Goal: Transaction & Acquisition: Purchase product/service

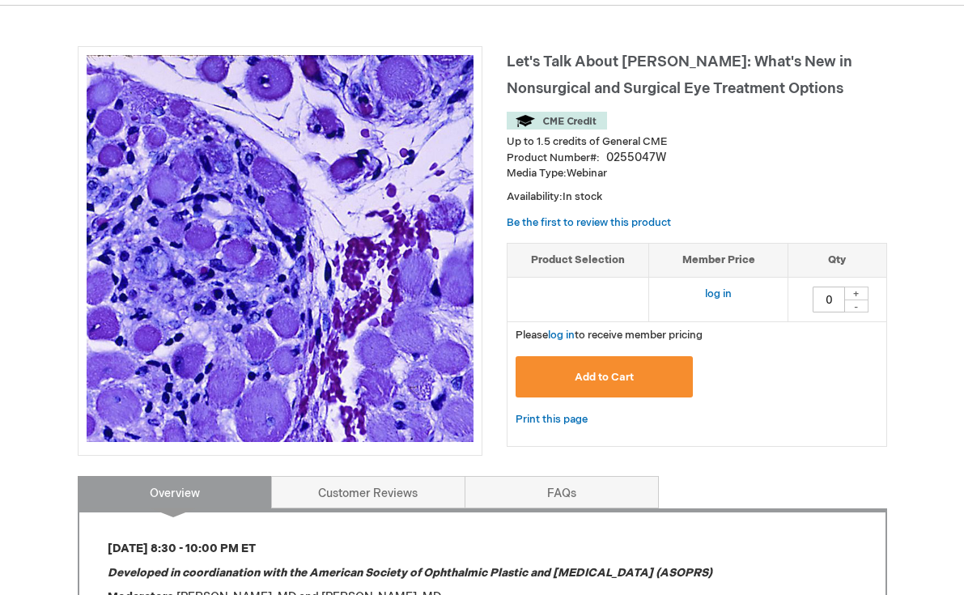
scroll to position [192, 0]
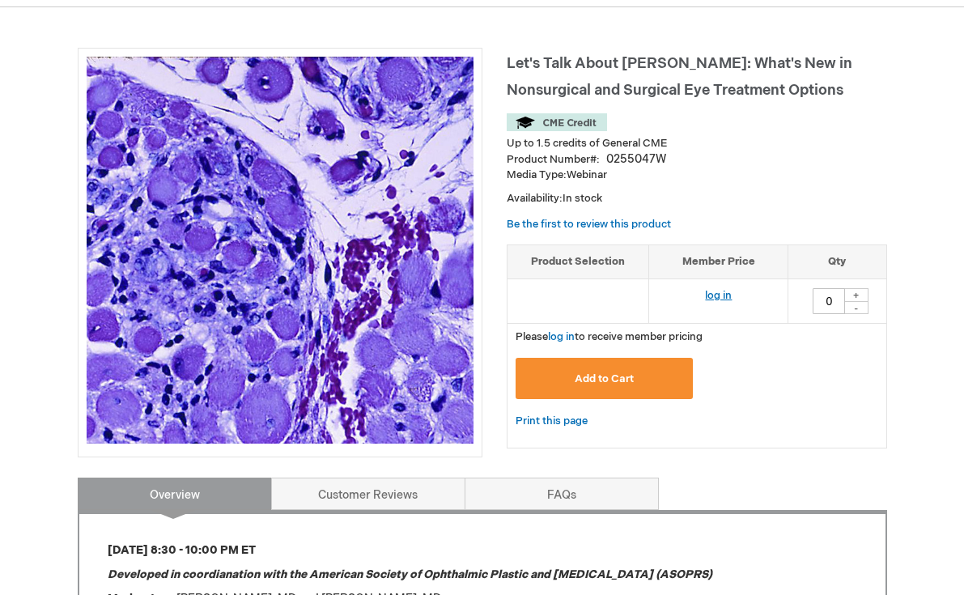
click at [719, 299] on link "log in" at bounding box center [718, 295] width 27 height 13
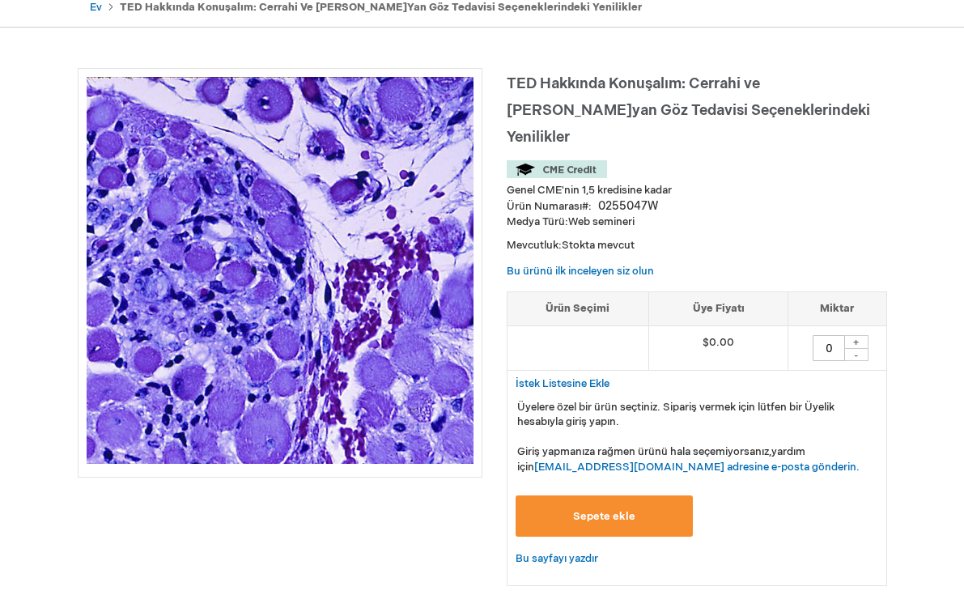
scroll to position [169, 0]
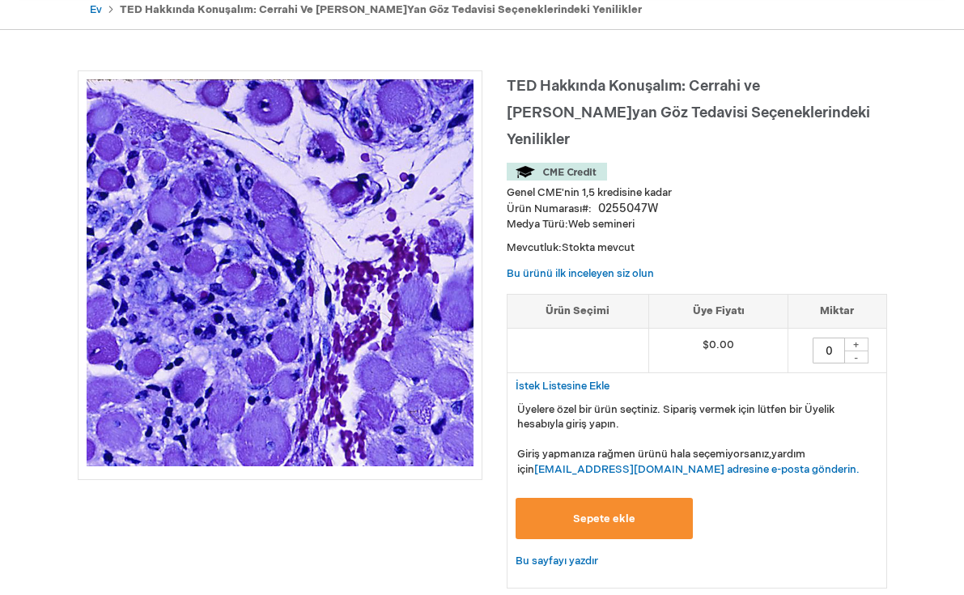
click at [711, 201] on div "Ürün Numarası 0255047W" at bounding box center [697, 209] width 380 height 16
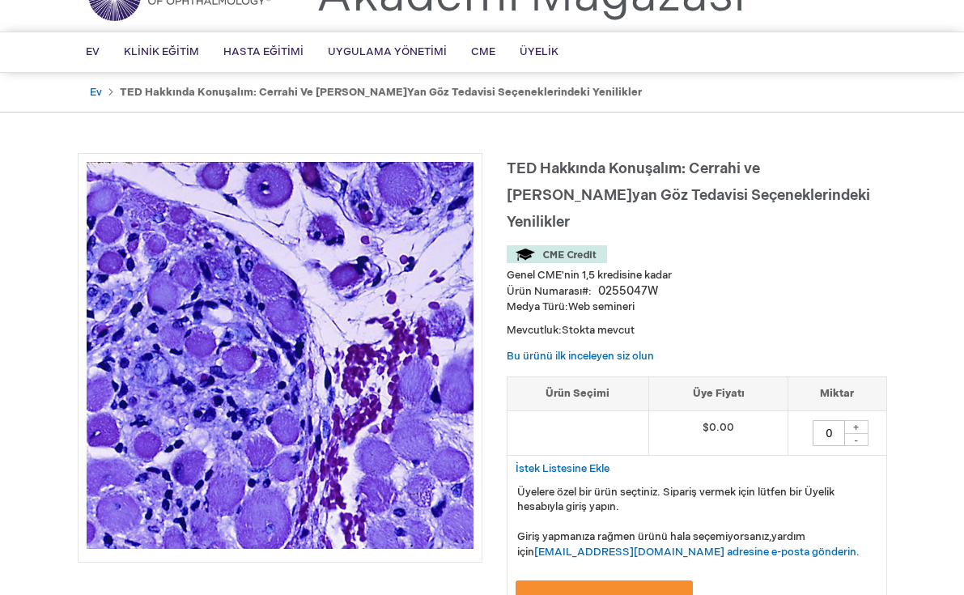
scroll to position [74, 0]
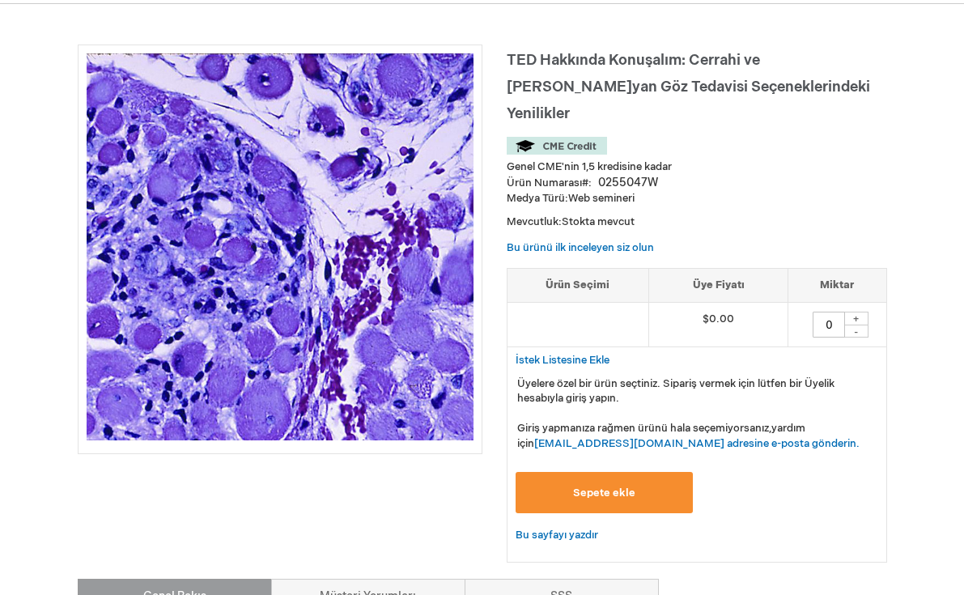
scroll to position [193, 0]
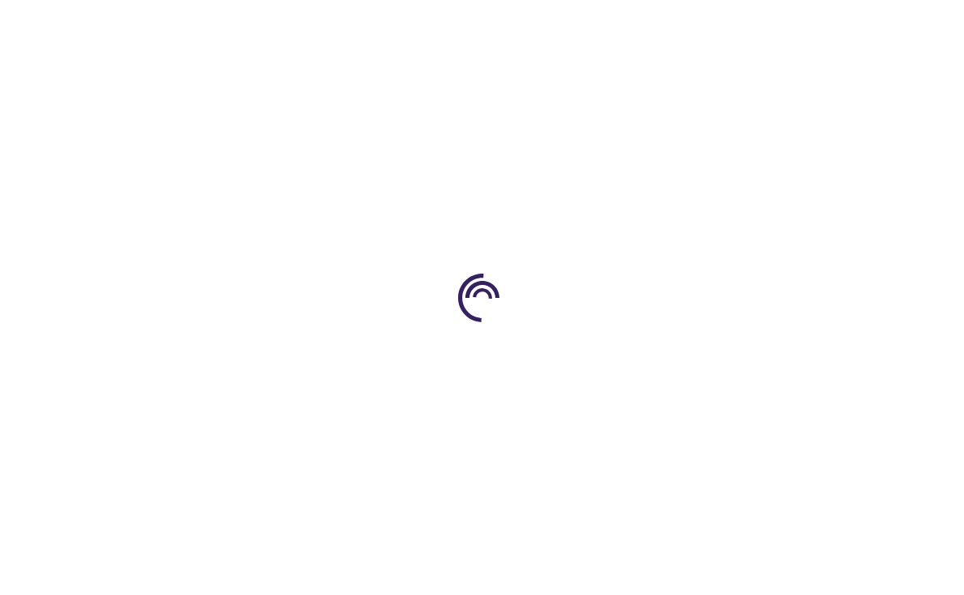
scroll to position [192, 0]
